Goal: Transaction & Acquisition: Book appointment/travel/reservation

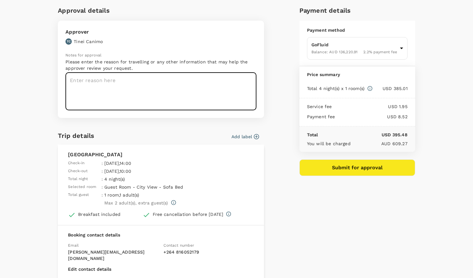
scroll to position [23, 0]
click at [156, 94] on textarea at bounding box center [161, 92] width 191 height 38
click at [130, 91] on textarea at bounding box center [161, 92] width 191 height 38
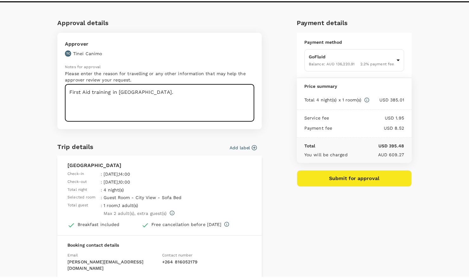
scroll to position [0, 0]
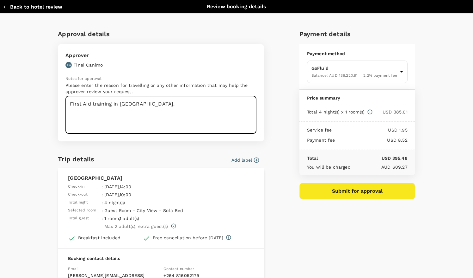
type textarea "First Aid training in Windhoek."
click at [8, 6] on button "Back to hotel review" at bounding box center [33, 7] width 60 height 6
type input "9c4289b1-14a3-4119-8736-521306e5ca8f"
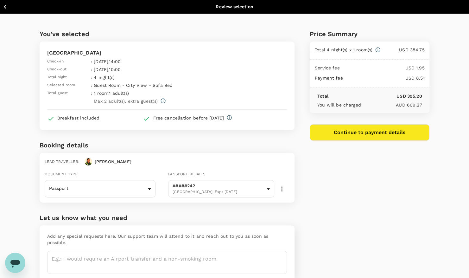
click at [5, 7] on icon "button" at bounding box center [5, 7] width 3 height 4
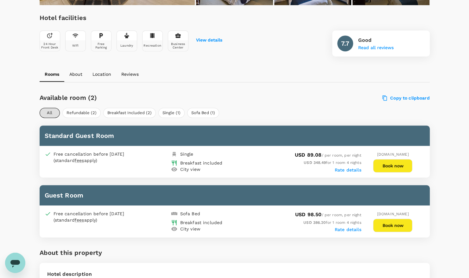
scroll to position [221, 0]
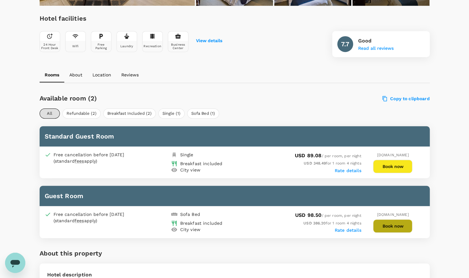
click at [393, 225] on button "Book now" at bounding box center [392, 225] width 39 height 13
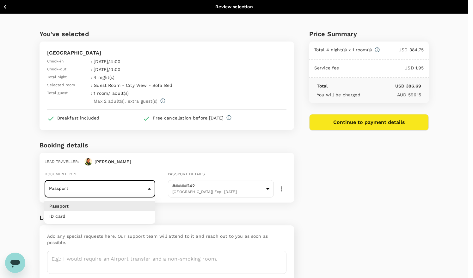
click at [149, 190] on body "Back to hotel details Review selection You've selected Hotel Thuringerhof Check…" at bounding box center [236, 154] width 473 height 308
click at [126, 205] on li "Passport" at bounding box center [99, 206] width 111 height 10
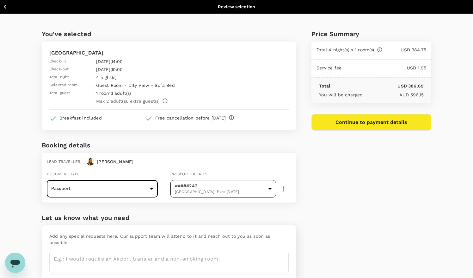
click at [272, 187] on body "Back to hotel details Review selection You've selected Hotel Thuringerhof Check…" at bounding box center [236, 154] width 473 height 308
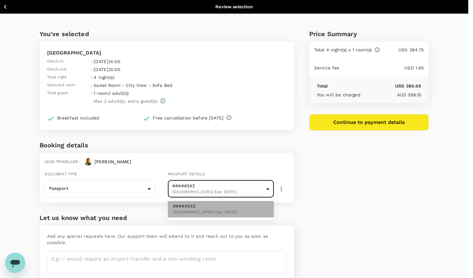
click at [228, 203] on li "#####242 Namibia | Exp: 07 Feb 2035" at bounding box center [221, 209] width 106 height 16
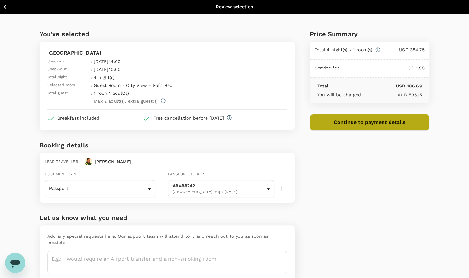
click at [379, 120] on button "Continue to payment details" at bounding box center [370, 122] width 120 height 16
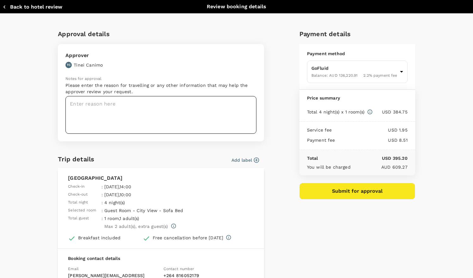
click at [154, 112] on textarea at bounding box center [161, 115] width 191 height 38
type textarea "K"
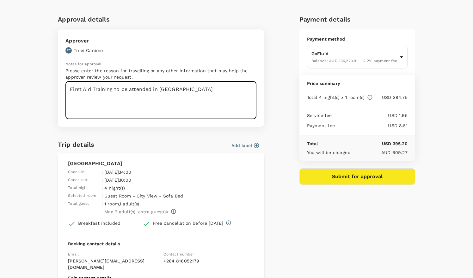
scroll to position [8, 0]
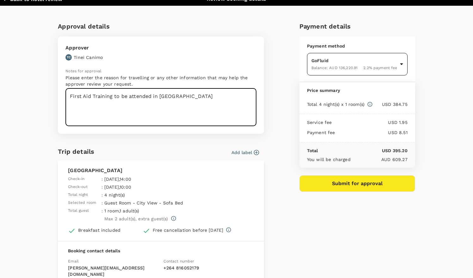
type textarea "First Aid Training to be attended in Windhoek"
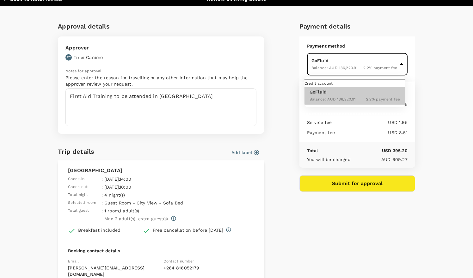
click at [401, 64] on body "Back to hotel details Review selection You've selected Hotel Thuringerhof Check…" at bounding box center [236, 154] width 473 height 308
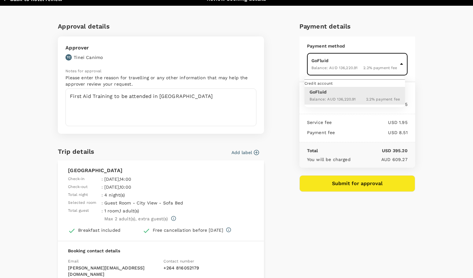
click at [448, 84] on div at bounding box center [236, 139] width 473 height 278
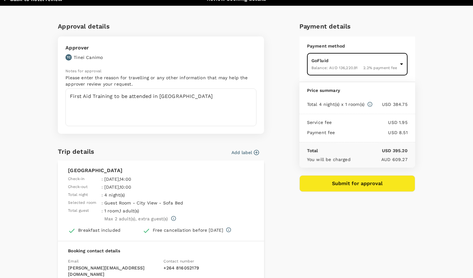
click at [397, 61] on body "Back to hotel details Review selection You've selected Hotel Thuringerhof Check…" at bounding box center [236, 154] width 473 height 308
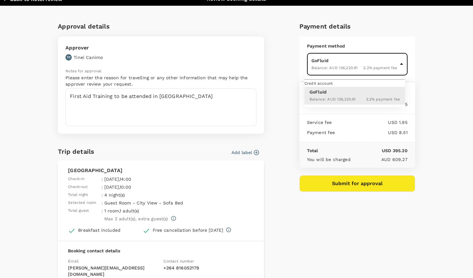
click at [333, 85] on span "Credit account" at bounding box center [319, 83] width 28 height 4
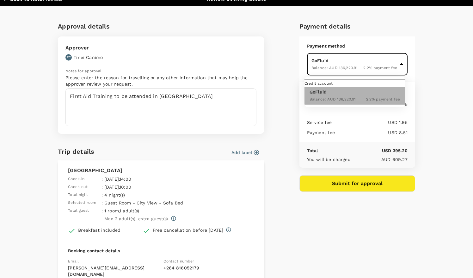
click at [367, 95] on p "GoFluid" at bounding box center [355, 92] width 91 height 6
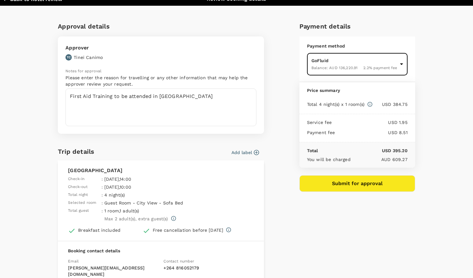
click at [351, 180] on button "Submit for approval" at bounding box center [358, 183] width 116 height 16
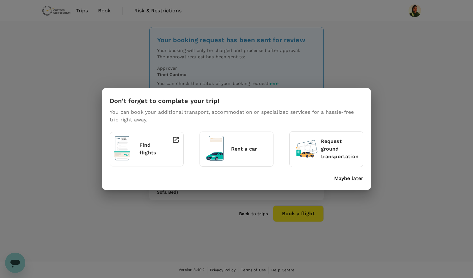
click at [358, 174] on p "Maybe later" at bounding box center [349, 178] width 29 height 8
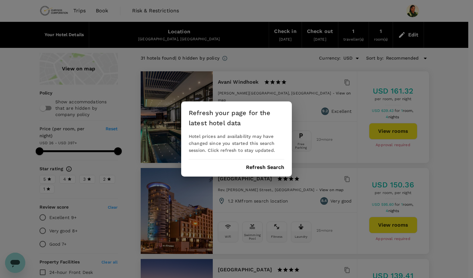
click at [272, 167] on button "Refresh Search" at bounding box center [265, 167] width 38 height 6
click at [261, 168] on button "Refresh Search" at bounding box center [265, 167] width 38 height 6
click at [312, 80] on div "Refresh your page for the latest hotel data Hotel prices and availability may h…" at bounding box center [236, 139] width 473 height 278
click at [334, 122] on div "Refresh your page for the latest hotel data Hotel prices and availability may h…" at bounding box center [236, 139] width 473 height 278
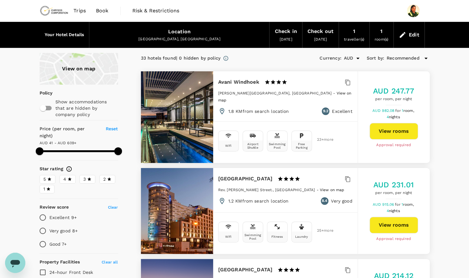
type input "608.63"
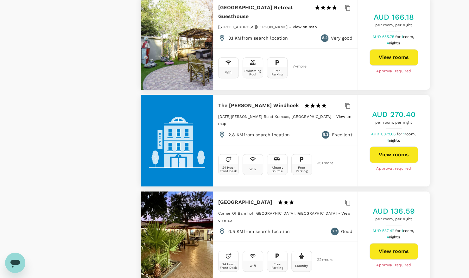
scroll to position [1578, 0]
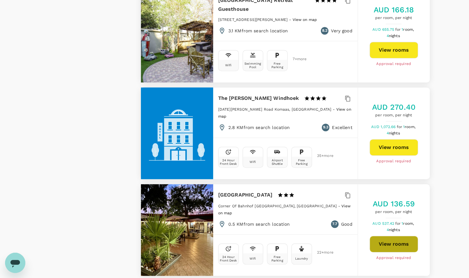
click at [395, 235] on button "View rooms" at bounding box center [393, 243] width 48 height 16
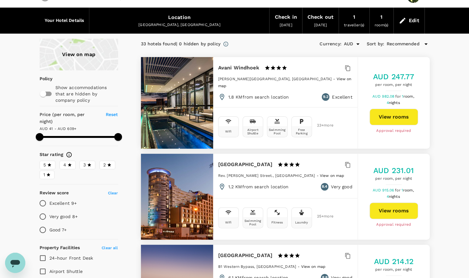
scroll to position [0, 0]
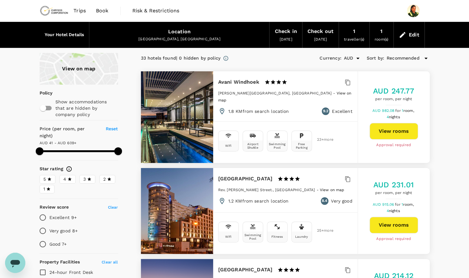
click at [356, 55] on icon "Open" at bounding box center [358, 58] width 8 height 8
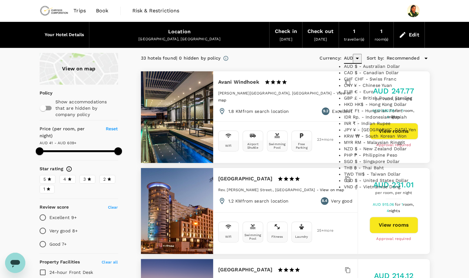
scroll to position [190, 0]
click at [371, 177] on li "USD $ - United States Dollar" at bounding box center [382, 180] width 79 height 6
type input "USD"
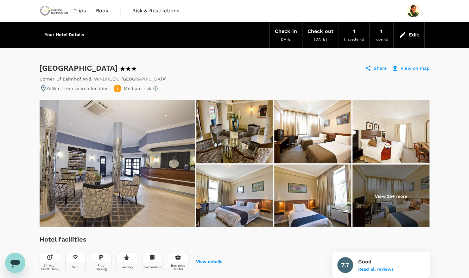
click at [148, 185] on img at bounding box center [117, 163] width 155 height 127
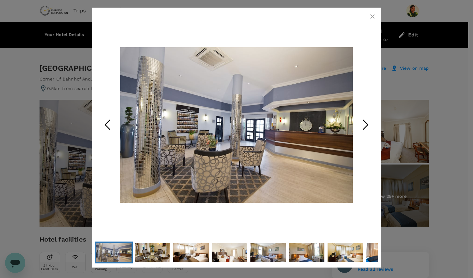
click at [366, 125] on icon "Next Slide" at bounding box center [365, 124] width 19 height 19
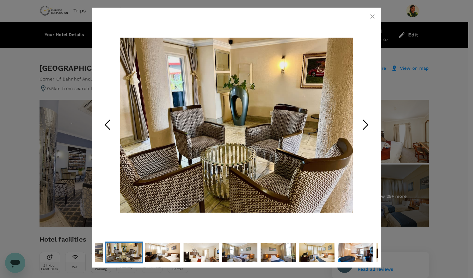
click at [366, 125] on icon "Next Slide" at bounding box center [365, 124] width 19 height 19
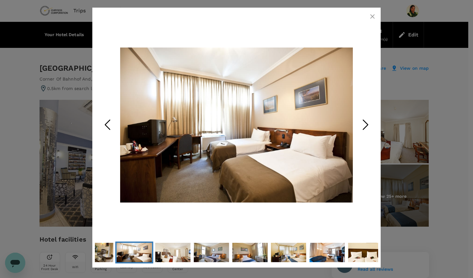
click at [366, 125] on icon "Next Slide" at bounding box center [365, 124] width 19 height 19
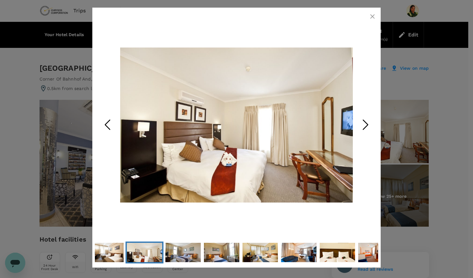
click at [366, 125] on icon "Next Slide" at bounding box center [365, 124] width 19 height 19
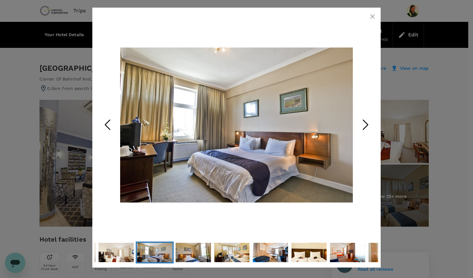
click at [366, 125] on icon "Next Slide" at bounding box center [365, 124] width 19 height 19
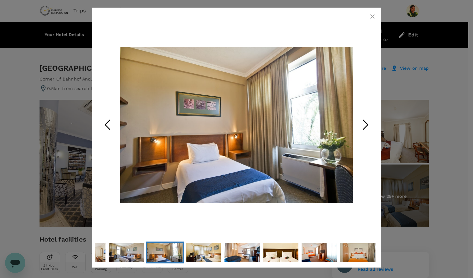
click at [366, 125] on icon "Next Slide" at bounding box center [365, 124] width 19 height 19
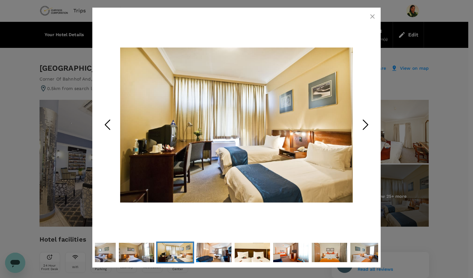
click at [366, 125] on icon "Next Slide" at bounding box center [365, 124] width 19 height 19
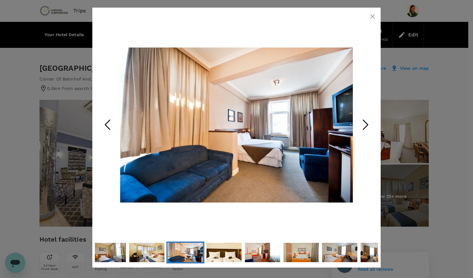
click at [366, 125] on icon "Next Slide" at bounding box center [365, 124] width 19 height 19
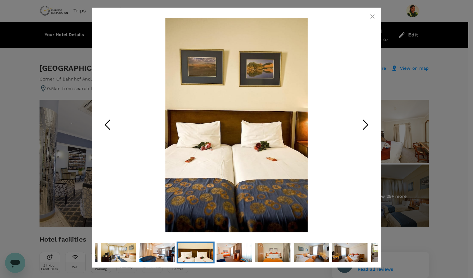
click at [366, 125] on icon "Next Slide" at bounding box center [365, 124] width 19 height 19
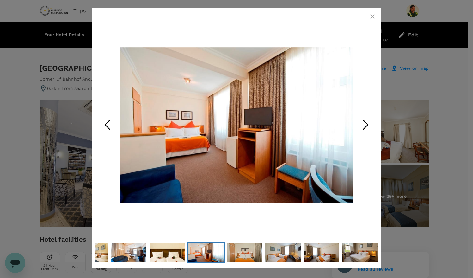
click at [366, 125] on icon "Next Slide" at bounding box center [365, 124] width 19 height 19
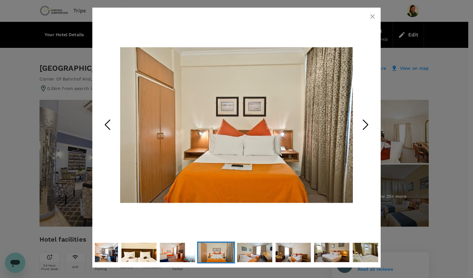
click at [366, 125] on icon "Next Slide" at bounding box center [365, 124] width 19 height 19
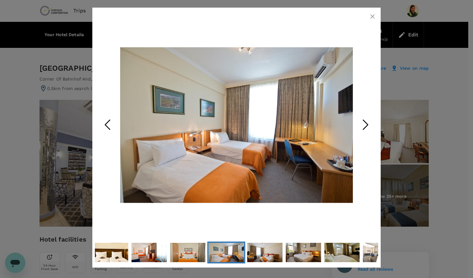
click at [366, 125] on icon "Next Slide" at bounding box center [365, 124] width 19 height 19
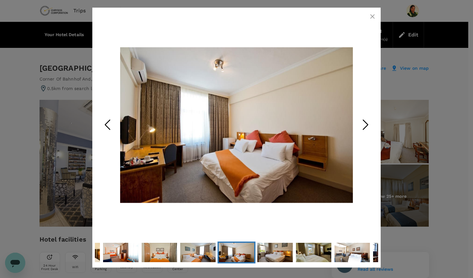
click at [366, 125] on icon "Next Slide" at bounding box center [365, 124] width 19 height 19
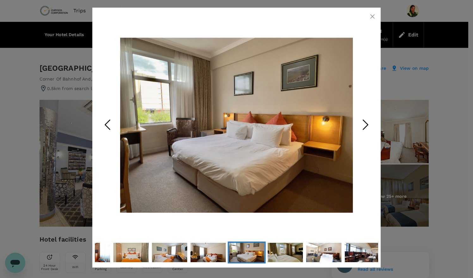
click at [366, 125] on icon "Next Slide" at bounding box center [365, 124] width 19 height 19
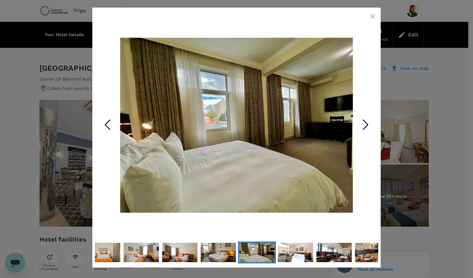
click at [366, 125] on icon "Next Slide" at bounding box center [365, 124] width 19 height 19
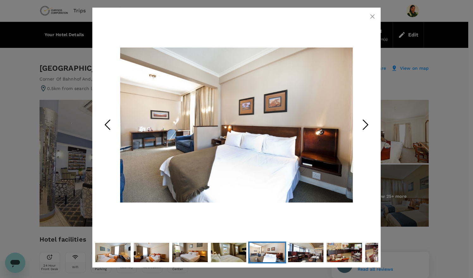
click at [366, 125] on icon "Next Slide" at bounding box center [365, 124] width 19 height 19
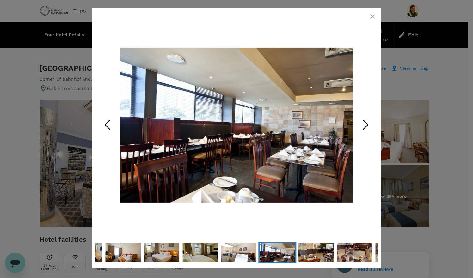
click at [366, 125] on icon "Next Slide" at bounding box center [365, 124] width 19 height 19
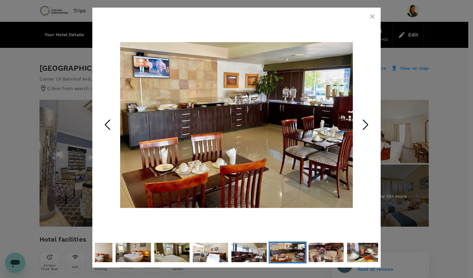
click at [366, 125] on icon "Next Slide" at bounding box center [365, 124] width 19 height 19
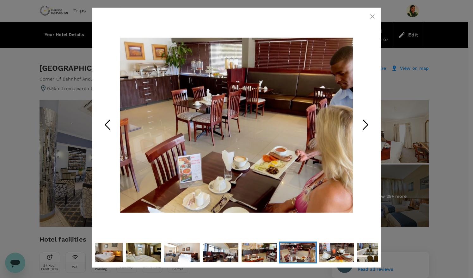
click at [366, 125] on icon "Next Slide" at bounding box center [365, 124] width 19 height 19
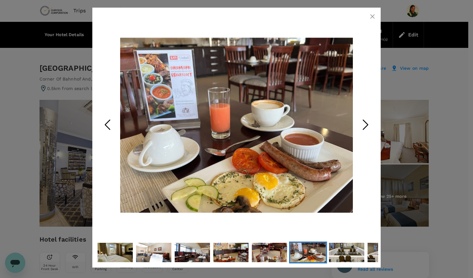
click at [366, 125] on icon "Next Slide" at bounding box center [365, 124] width 19 height 19
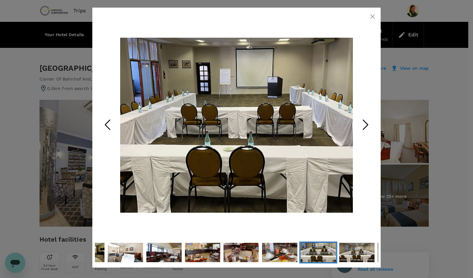
click at [366, 125] on icon "Next Slide" at bounding box center [365, 124] width 19 height 19
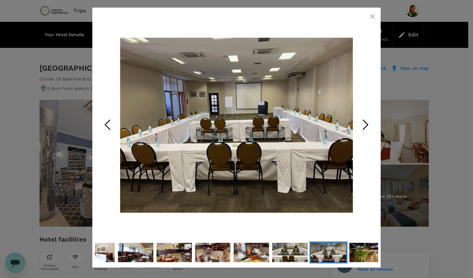
click at [366, 125] on icon "Next Slide" at bounding box center [365, 124] width 19 height 19
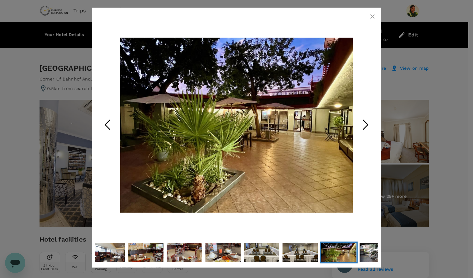
click at [366, 125] on icon "Next Slide" at bounding box center [365, 124] width 19 height 19
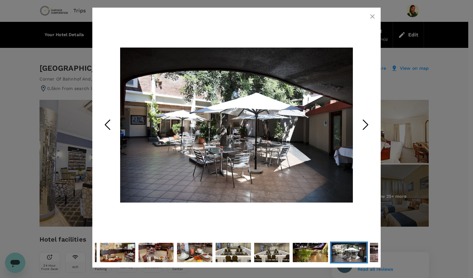
click at [115, 127] on icon "Previous Slide" at bounding box center [107, 124] width 19 height 19
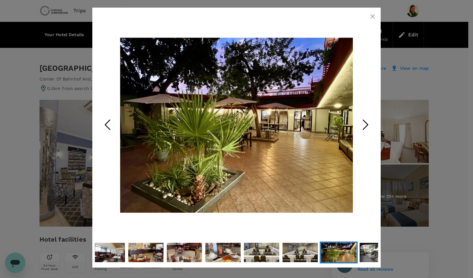
click at [365, 126] on icon "Next Slide" at bounding box center [365, 124] width 19 height 19
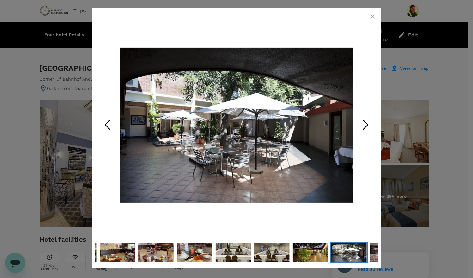
click at [365, 126] on icon "Next Slide" at bounding box center [365, 124] width 19 height 19
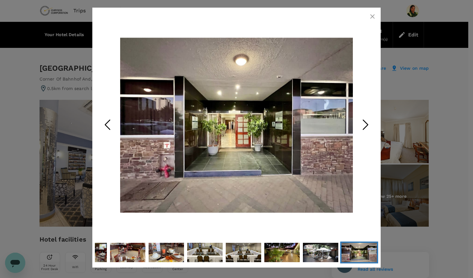
click at [365, 126] on icon "Next Slide" at bounding box center [365, 124] width 19 height 19
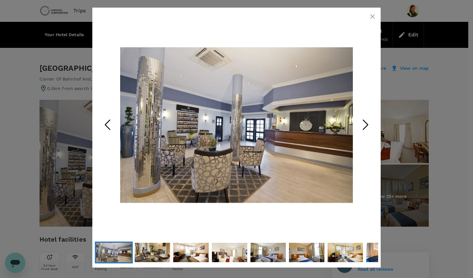
click at [365, 126] on icon "Next Slide" at bounding box center [365, 124] width 19 height 19
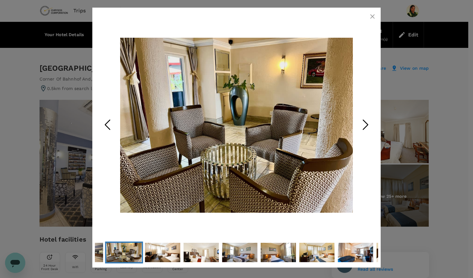
click at [365, 126] on icon "Next Slide" at bounding box center [365, 124] width 19 height 19
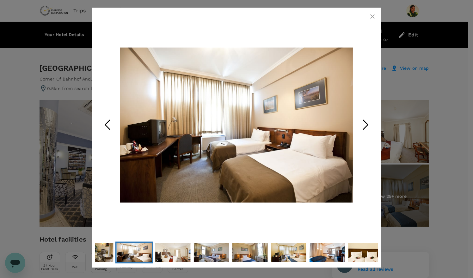
click at [363, 120] on icon "Next Slide" at bounding box center [365, 124] width 19 height 19
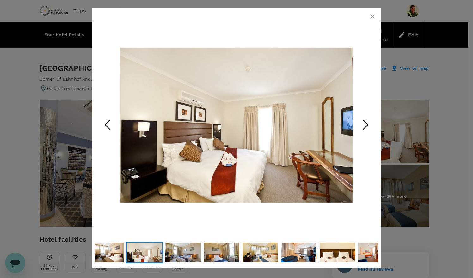
click at [363, 120] on icon "Next Slide" at bounding box center [365, 124] width 19 height 19
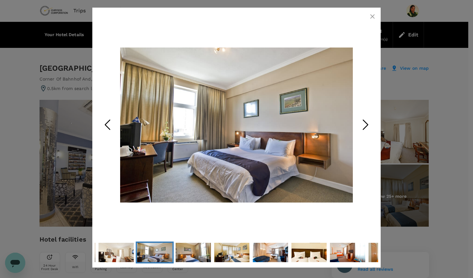
click at [363, 120] on icon "Next Slide" at bounding box center [365, 124] width 19 height 19
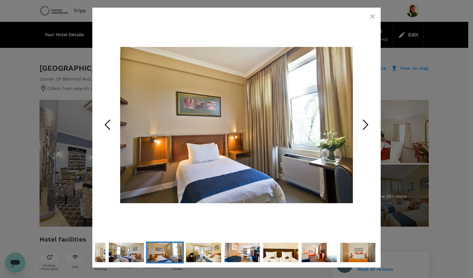
click at [363, 120] on icon "Next Slide" at bounding box center [365, 124] width 19 height 19
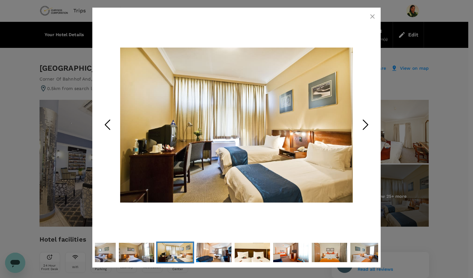
click at [363, 120] on icon "Next Slide" at bounding box center [365, 124] width 19 height 19
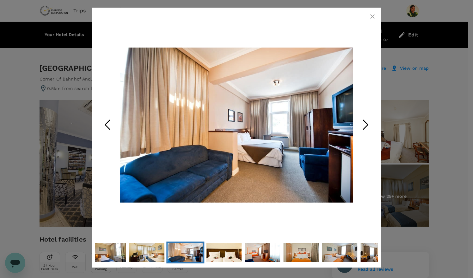
click at [363, 120] on icon "Next Slide" at bounding box center [365, 124] width 19 height 19
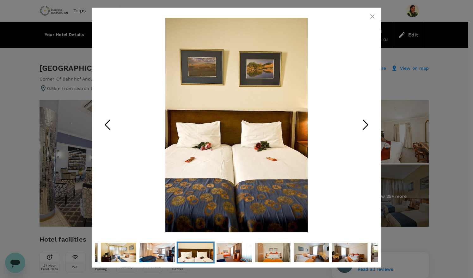
click at [405, 82] on div at bounding box center [236, 139] width 473 height 278
click at [375, 17] on icon "button" at bounding box center [373, 17] width 8 height 8
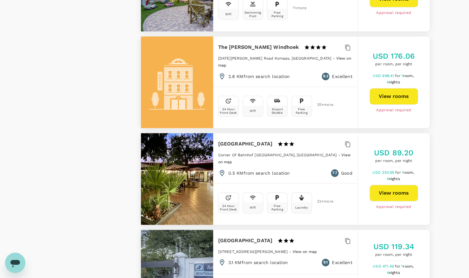
scroll to position [1629, 0]
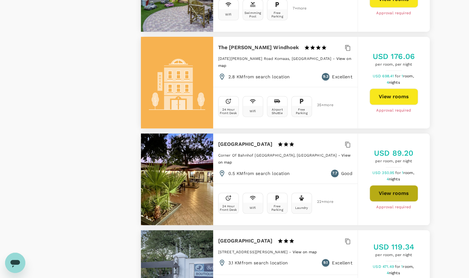
click at [399, 185] on button "View rooms" at bounding box center [393, 193] width 48 height 16
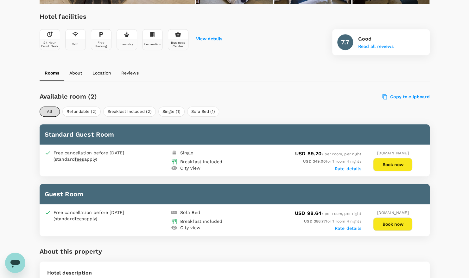
scroll to position [223, 0]
